Goal: Task Accomplishment & Management: Use online tool/utility

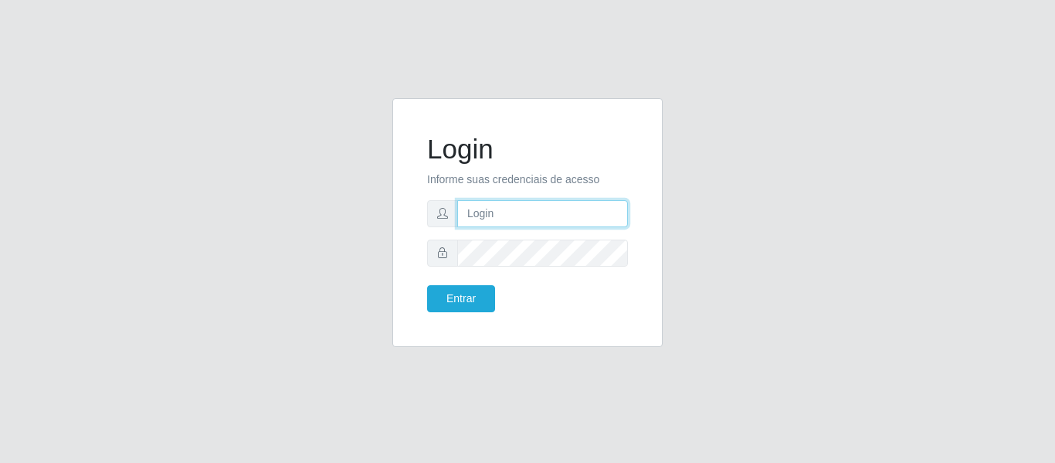
click at [531, 211] on input "text" at bounding box center [542, 213] width 171 height 27
type input "83998691552"
click at [334, 80] on div "Login Informe suas credenciais de acesso 83998691552 Entrar" at bounding box center [527, 231] width 1055 height 463
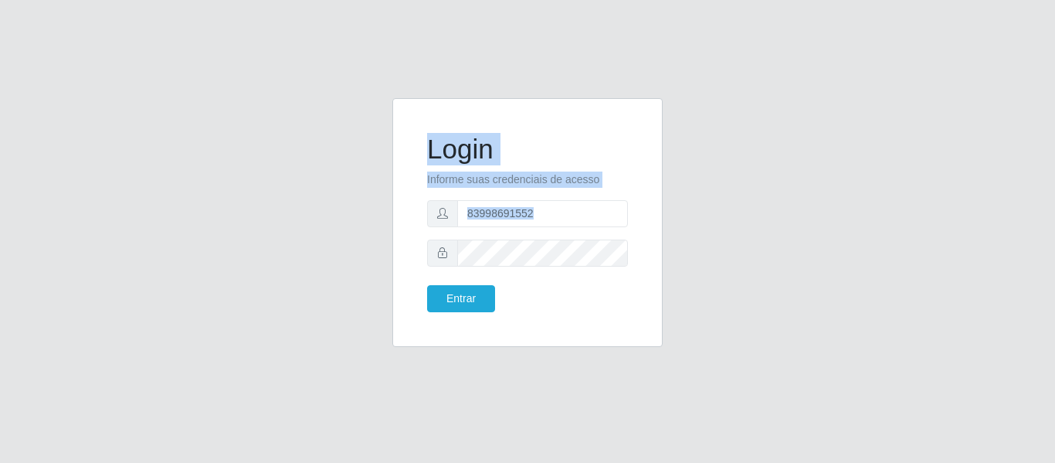
click at [541, 246] on div "Login Informe suas credenciais de acesso 83998691552 Entrar" at bounding box center [527, 231] width 1055 height 463
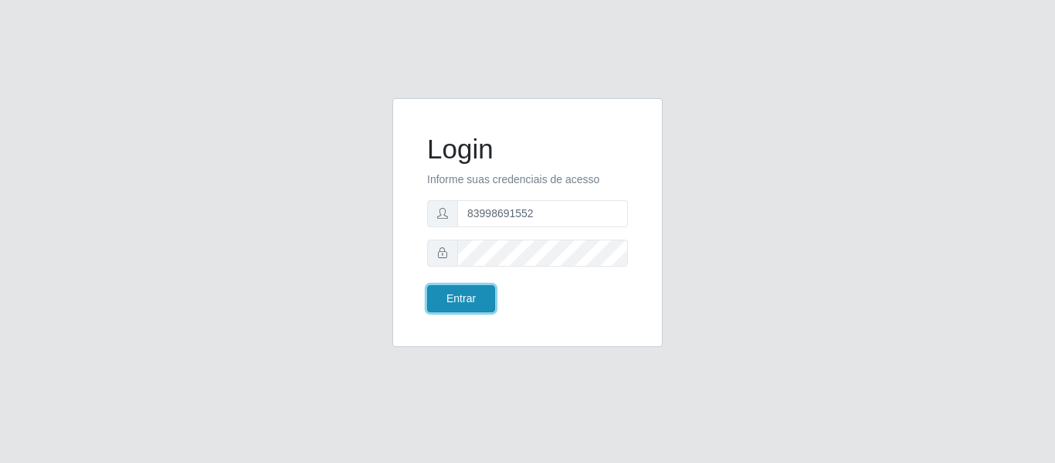
click at [456, 292] on button "Entrar" at bounding box center [461, 298] width 68 height 27
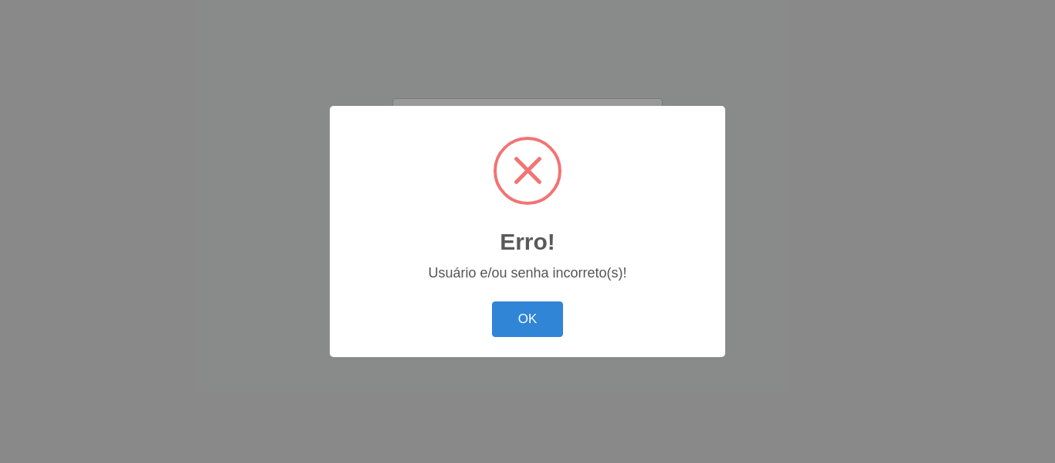
click at [565, 326] on div "OK Cancel" at bounding box center [527, 319] width 365 height 44
click at [551, 321] on button "OK" at bounding box center [528, 319] width 72 height 36
